Goal: Task Accomplishment & Management: Use online tool/utility

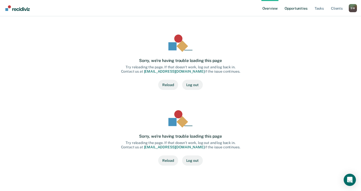
click at [293, 7] on link "Opportunities" at bounding box center [295, 8] width 25 height 16
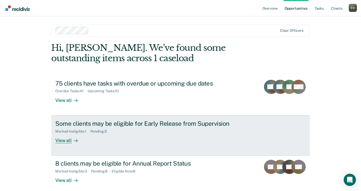
click at [133, 133] on div "Marked Ineligible : 1 Pending : 3" at bounding box center [144, 130] width 179 height 6
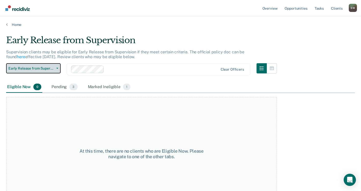
click at [58, 67] on button "Early Release from Supervision" at bounding box center [33, 68] width 54 height 10
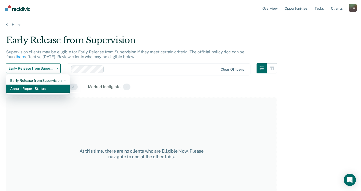
click at [48, 89] on div "Annual Report Status" at bounding box center [37, 89] width 55 height 8
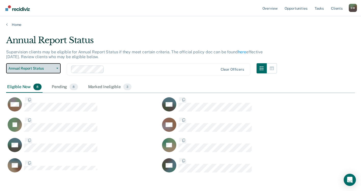
scroll to position [4, 4]
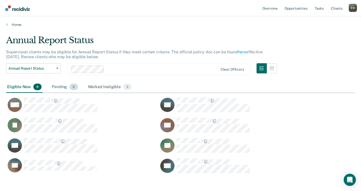
click at [60, 89] on div "Pending 8" at bounding box center [65, 87] width 28 height 11
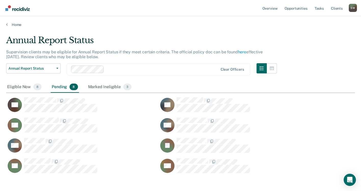
scroll to position [24, 0]
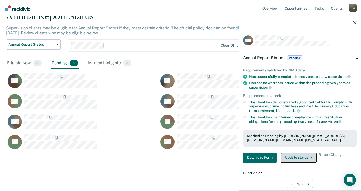
click at [311, 158] on icon "button" at bounding box center [311, 158] width 2 height 1
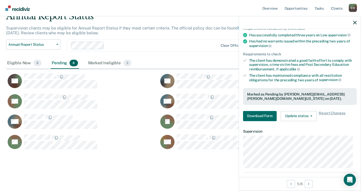
scroll to position [56, 0]
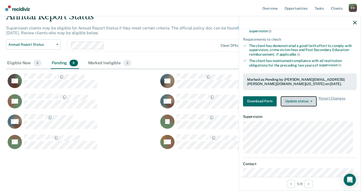
click at [311, 101] on icon "button" at bounding box center [311, 101] width 2 height 1
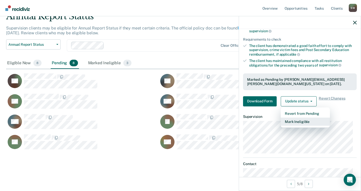
click at [298, 122] on button "Mark Ineligible" at bounding box center [304, 122] width 49 height 8
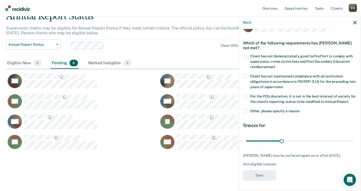
click at [247, 54] on label "Client has not demonstrated a good faith effort to comply with supervision, cri…" at bounding box center [299, 62] width 113 height 16
click at [275, 65] on input "Client has not demonstrated a good faith effort to comply with supervision, cri…" at bounding box center [275, 65] width 0 height 0
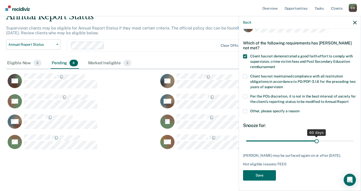
drag, startPoint x: 280, startPoint y: 141, endPoint x: 314, endPoint y: 142, distance: 33.4
type input "60"
click at [314, 142] on input "range" at bounding box center [299, 141] width 107 height 9
click at [255, 178] on button "Save" at bounding box center [259, 175] width 33 height 10
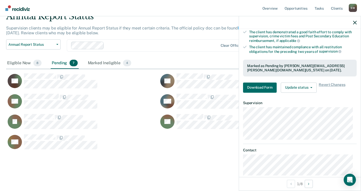
scroll to position [78, 0]
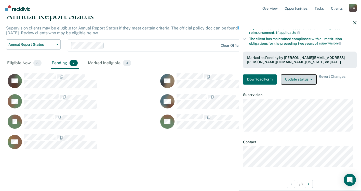
click at [311, 80] on button "Update status" at bounding box center [298, 80] width 36 height 10
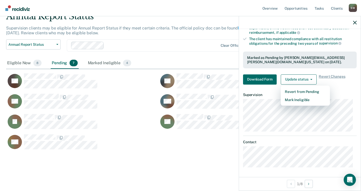
click at [187, 147] on div "LM" at bounding box center [158, 144] width 305 height 20
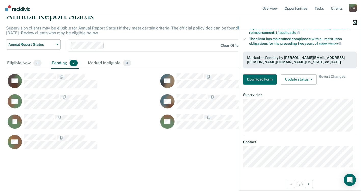
click at [355, 21] on icon "button" at bounding box center [355, 23] width 4 height 4
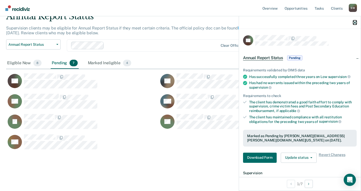
click at [355, 23] on icon "button" at bounding box center [355, 23] width 4 height 4
click at [356, 22] on icon "button" at bounding box center [355, 23] width 4 height 4
click at [354, 22] on icon "button" at bounding box center [355, 23] width 4 height 4
click at [354, 23] on icon "button" at bounding box center [355, 23] width 4 height 4
click at [355, 22] on icon "button" at bounding box center [355, 23] width 4 height 4
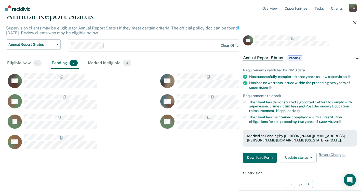
click at [197, 159] on div "Annual Report Status Supervision clients may be eligible for Annual Report Stat…" at bounding box center [180, 90] width 348 height 158
click at [354, 22] on icon "button" at bounding box center [355, 23] width 4 height 4
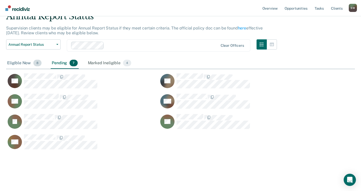
click at [17, 64] on div "Eligible Now 8" at bounding box center [24, 63] width 36 height 11
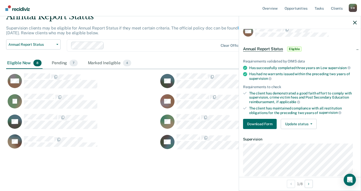
scroll to position [0, 0]
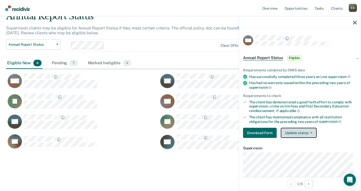
click at [311, 134] on button "Update status" at bounding box center [298, 133] width 36 height 10
click at [321, 46] on article "MM Annual Report Status Eligible Requirements validated by OIMS data Has succes…" at bounding box center [299, 128] width 113 height 186
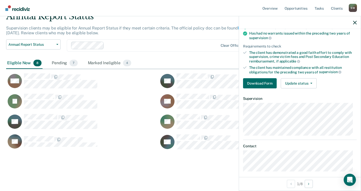
scroll to position [54, 0]
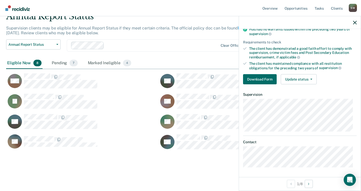
click at [109, 153] on div "VA" at bounding box center [82, 144] width 152 height 20
click at [354, 21] on icon "button" at bounding box center [355, 23] width 4 height 4
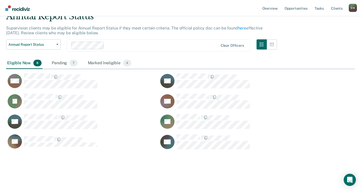
scroll to position [18, 0]
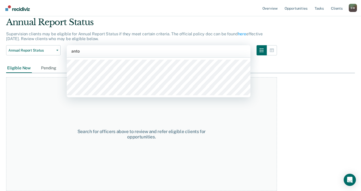
type input "anto"
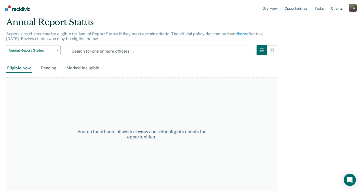
click at [26, 112] on div "Search for officers above to review and refer eligible clients for opportunitie…" at bounding box center [141, 134] width 270 height 114
click at [22, 68] on div "Eligible Now" at bounding box center [19, 68] width 26 height 9
click at [113, 51] on div at bounding box center [159, 51] width 174 height 6
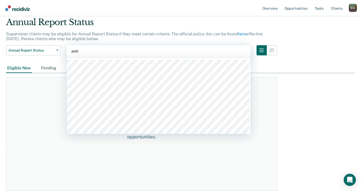
type input "[PERSON_NAME]"
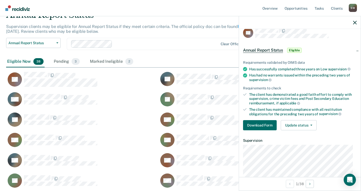
scroll to position [0, 0]
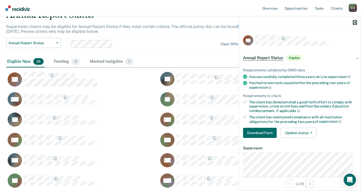
click at [354, 22] on icon "button" at bounding box center [355, 23] width 4 height 4
click at [259, 58] on span "Annual Report Status" at bounding box center [263, 57] width 40 height 5
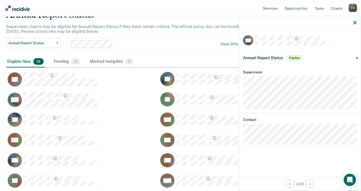
click at [259, 58] on span "Annual Report Status" at bounding box center [263, 57] width 40 height 5
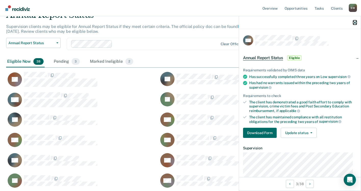
click at [354, 22] on icon "button" at bounding box center [355, 23] width 4 height 4
click at [354, 23] on icon "button" at bounding box center [355, 23] width 4 height 4
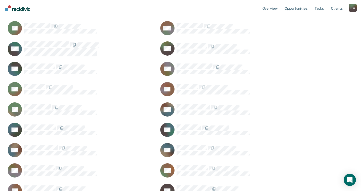
scroll to position [329, 0]
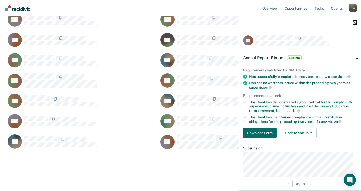
click at [355, 22] on icon "button" at bounding box center [355, 23] width 4 height 4
